Goal: Complete application form: Complete application form

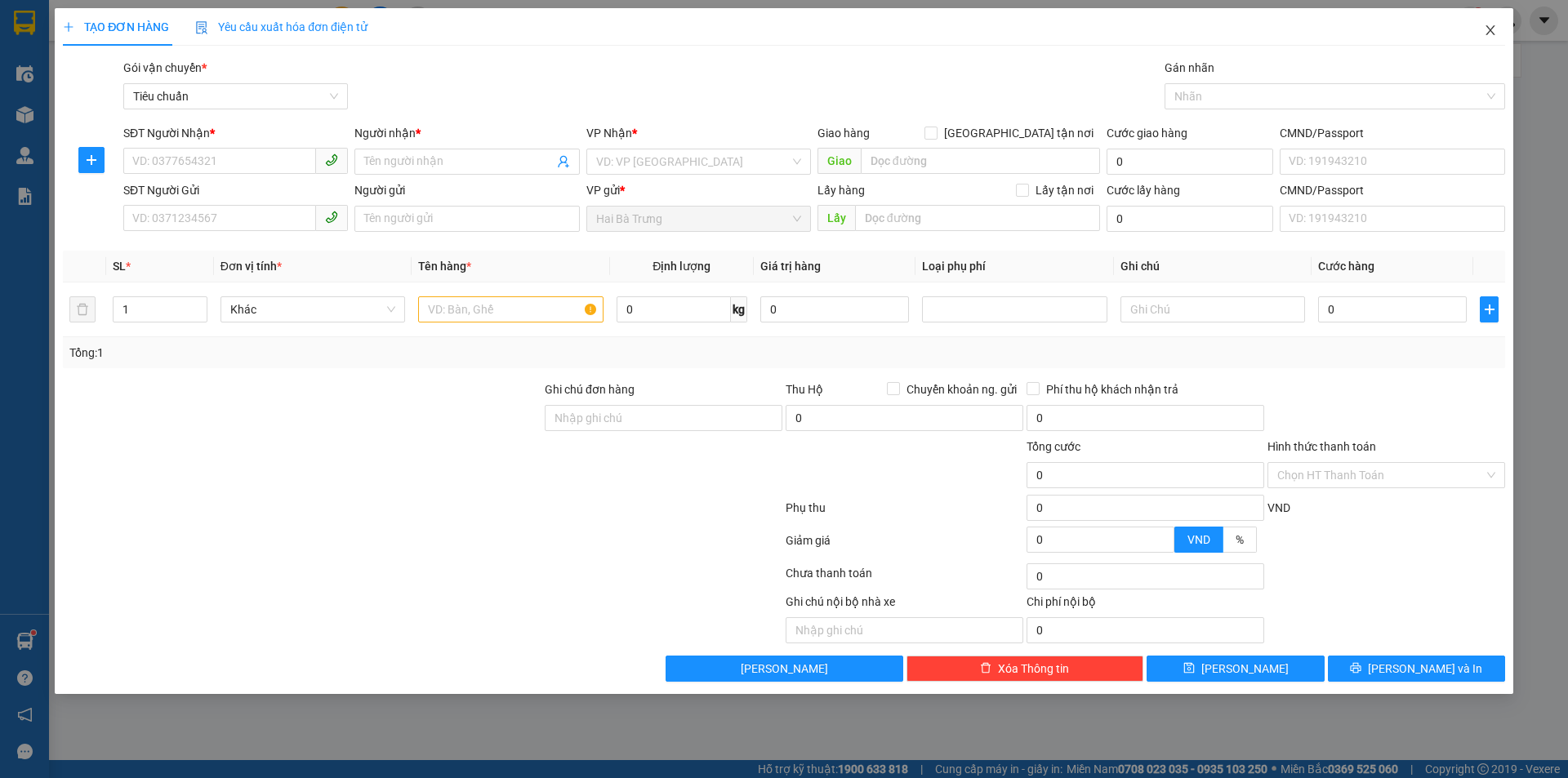
click at [1497, 31] on icon "close" at bounding box center [1490, 30] width 13 height 13
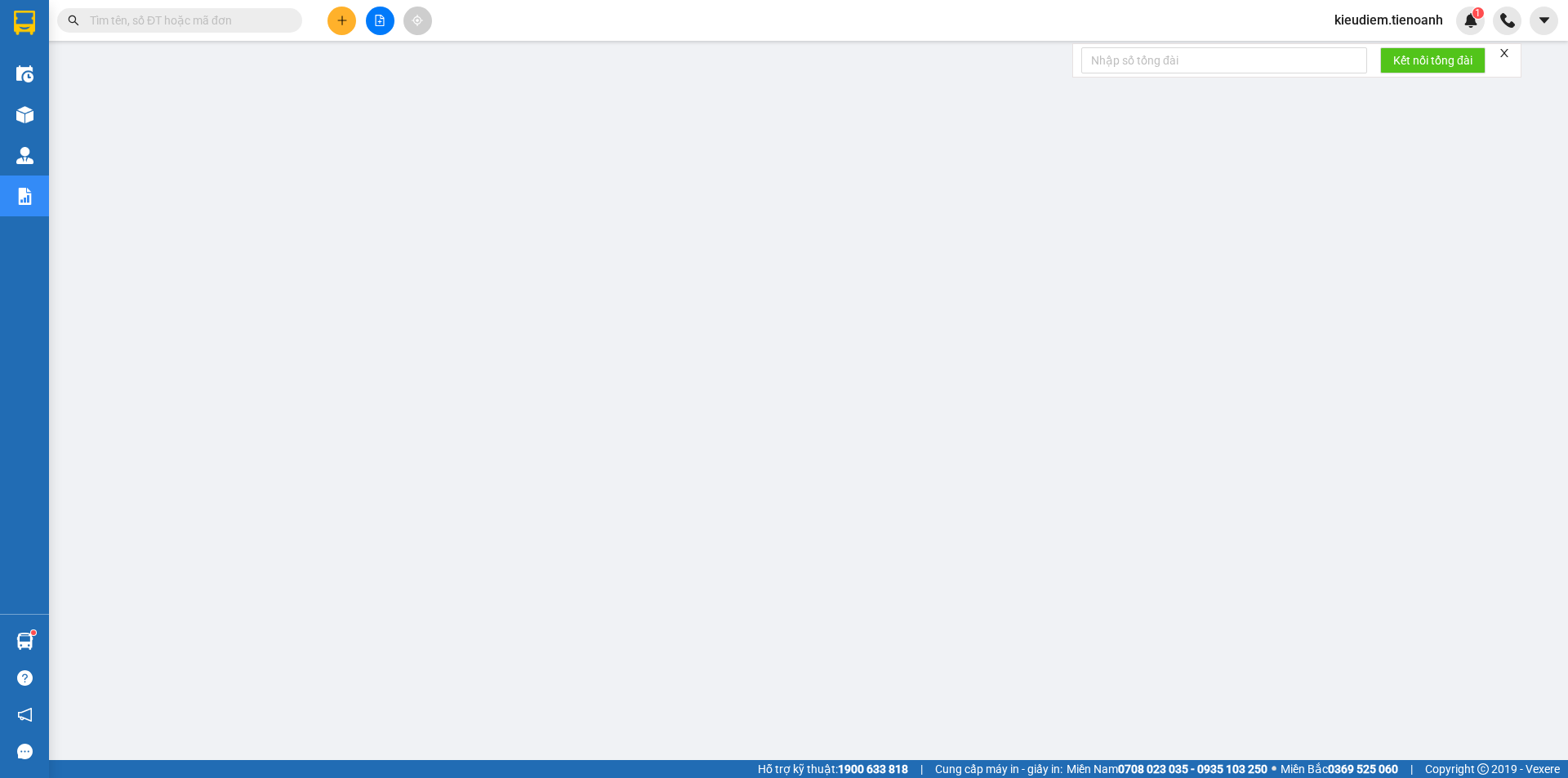
click at [206, 20] on input "text" at bounding box center [186, 20] width 193 height 18
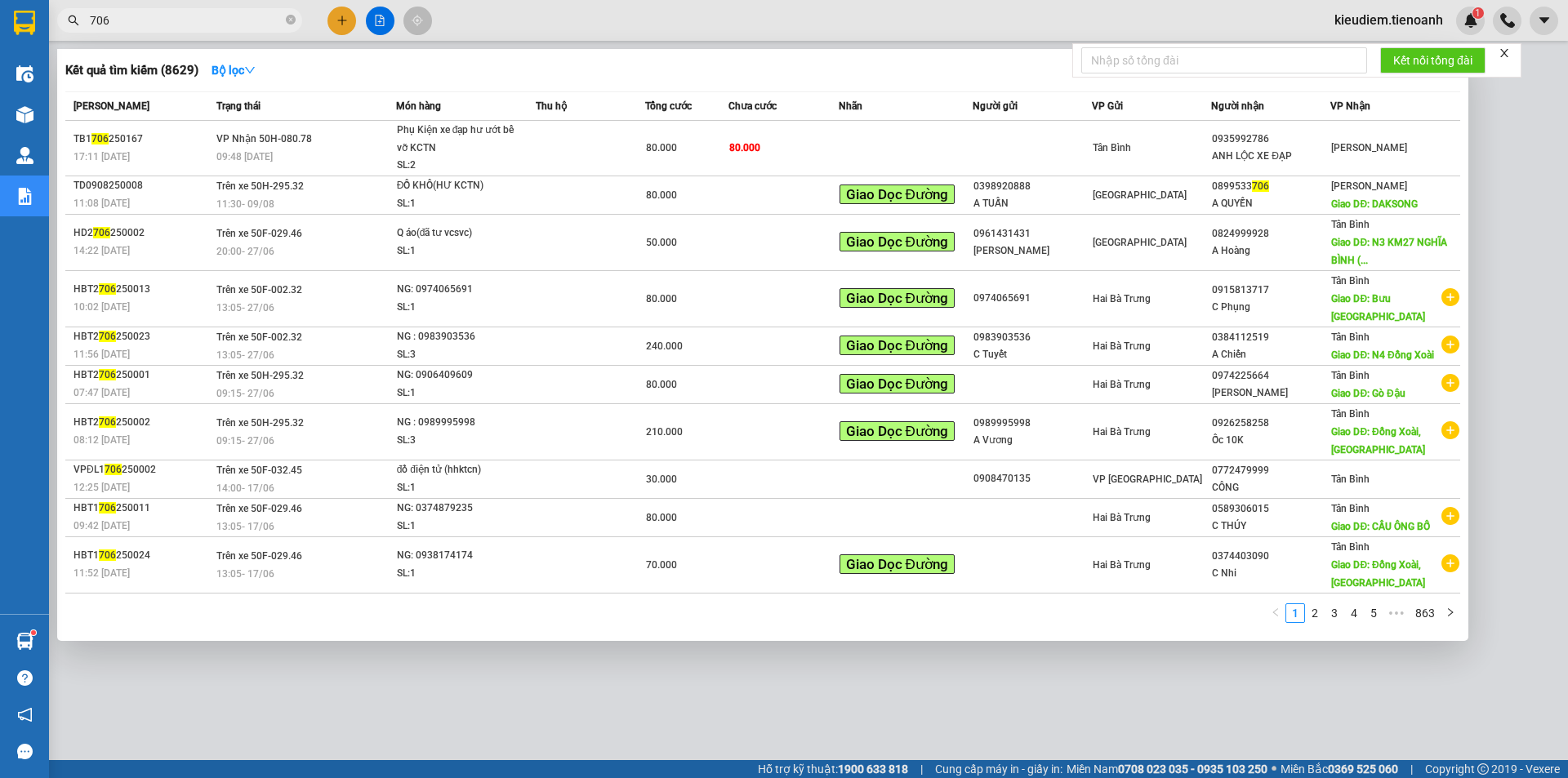
click at [199, 19] on input "706" at bounding box center [186, 20] width 193 height 18
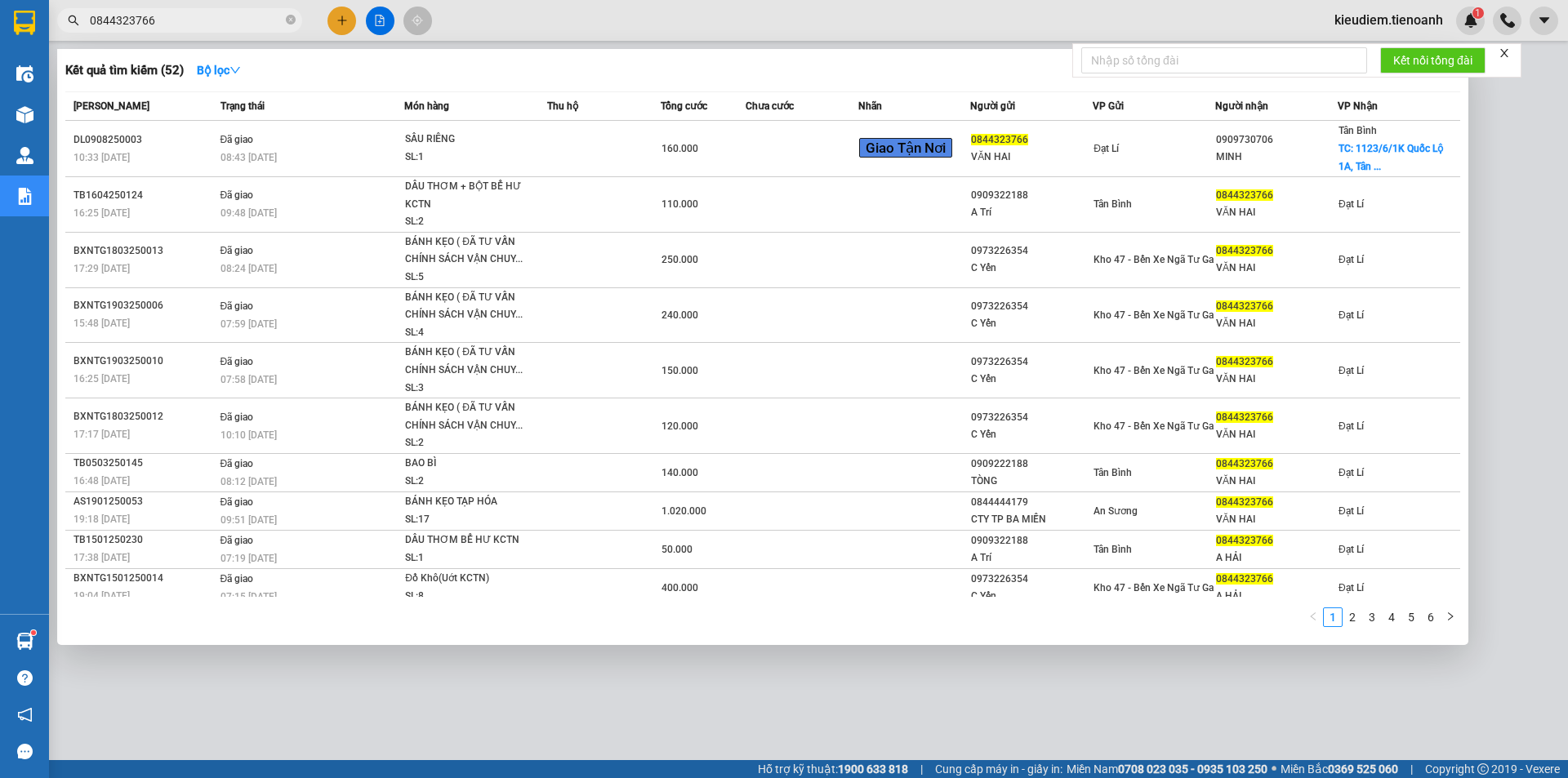
click at [237, 22] on input "0844323766" at bounding box center [186, 20] width 193 height 18
paste input "944390390"
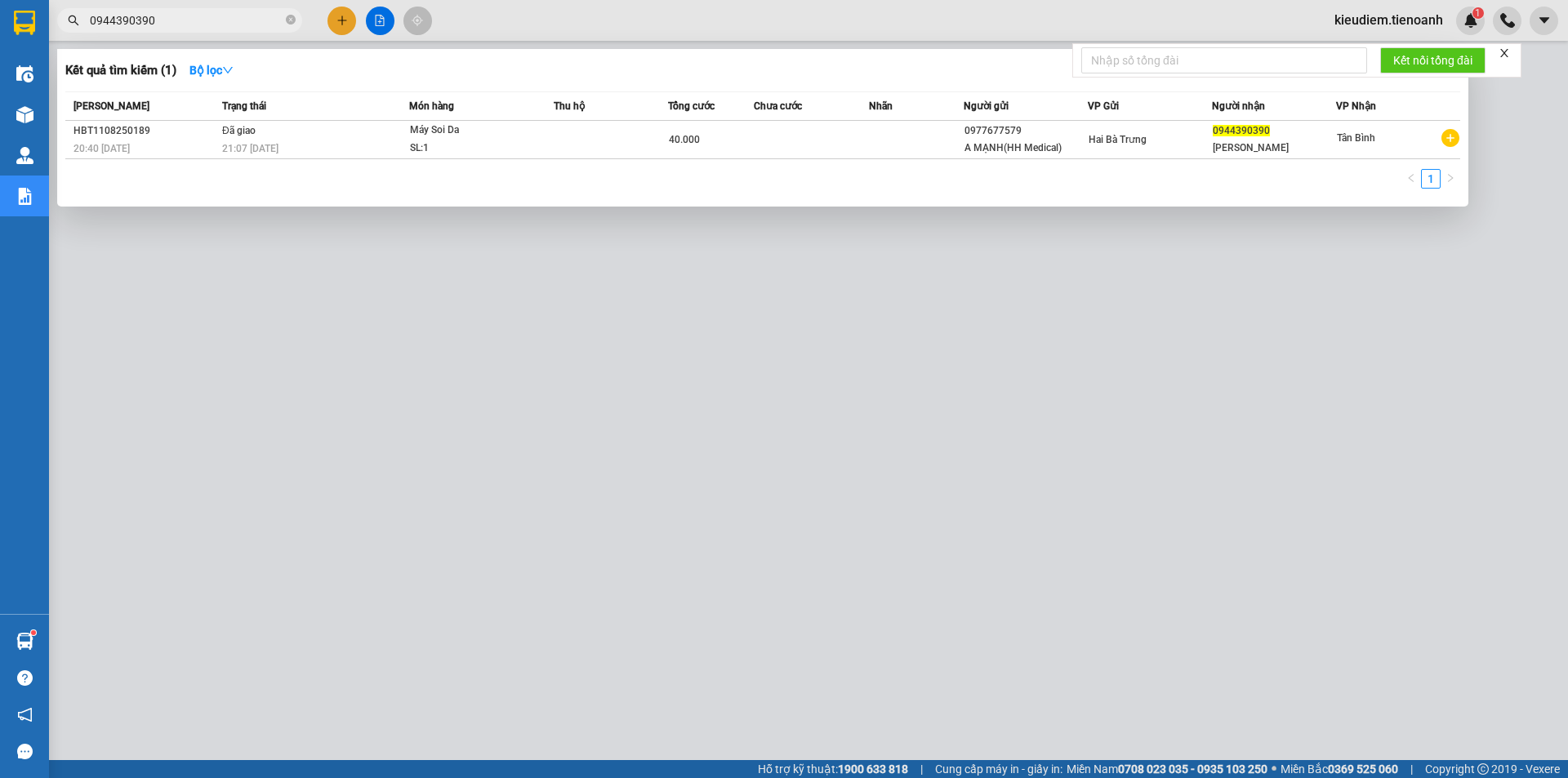
type input "0944390390"
